Goal: Check status: Check status

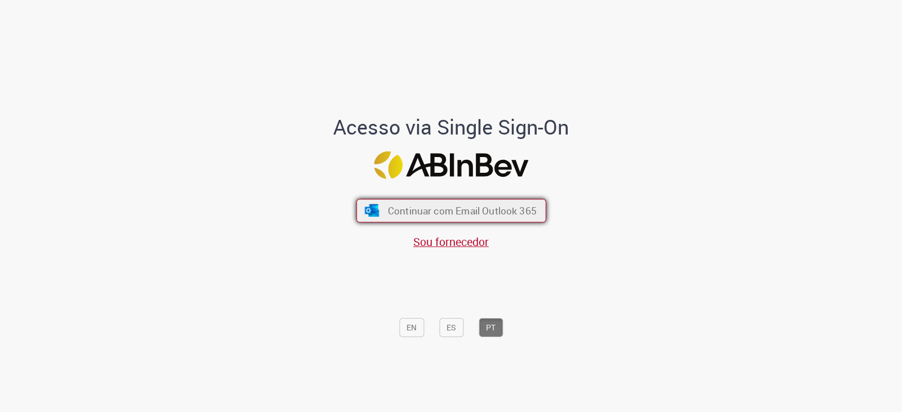
click at [423, 209] on span "Continuar com Email Outlook 365" at bounding box center [461, 211] width 149 height 13
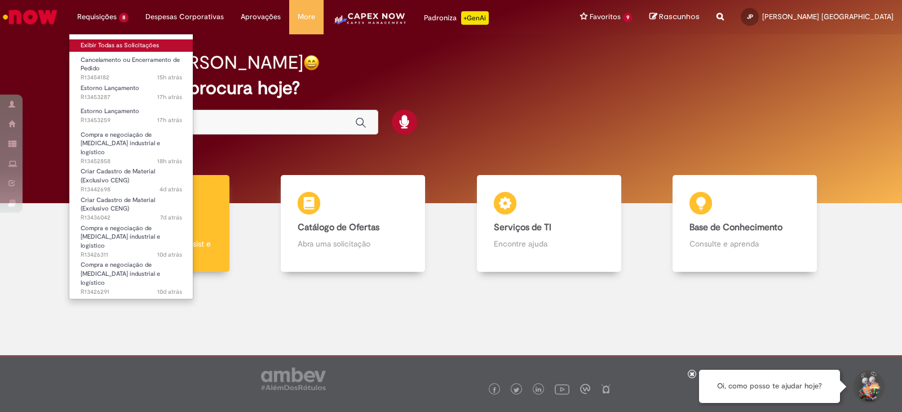
click at [97, 45] on link "Exibir Todas as Solicitações" at bounding box center [131, 45] width 124 height 12
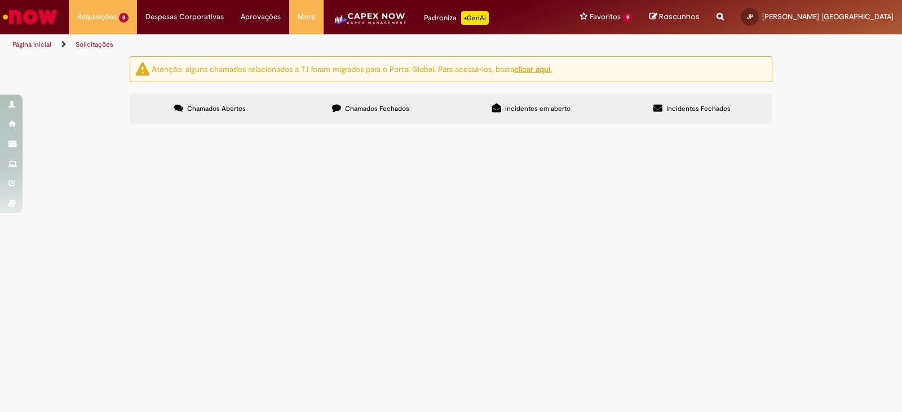
click at [388, 105] on span "Chamados Fechados" at bounding box center [377, 108] width 64 height 9
click at [0, 0] on span "R13403286" at bounding box center [0, 0] width 0 height 0
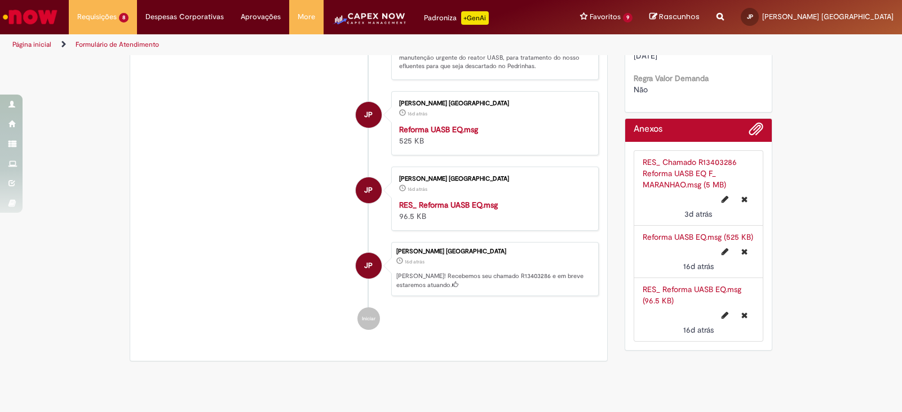
scroll to position [909, 0]
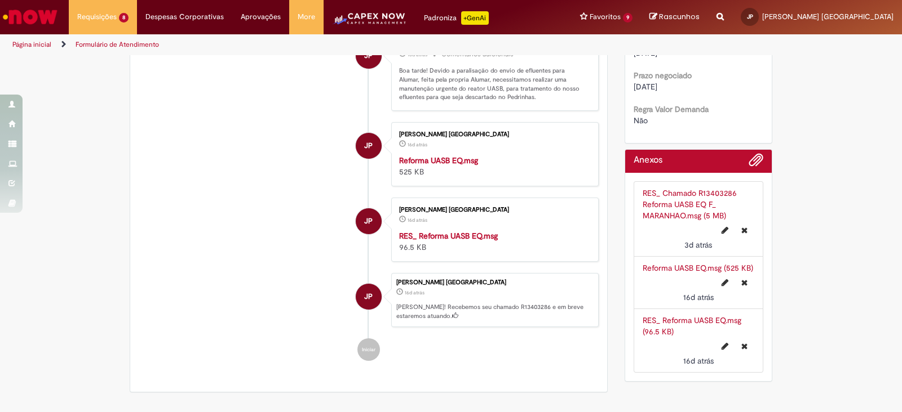
click at [431, 156] on strong "Reforma UASB EQ.msg" at bounding box center [438, 161] width 79 height 10
click at [437, 231] on strong "RES_ Reforma UASB EQ.msg" at bounding box center [448, 236] width 99 height 10
